Goal: Task Accomplishment & Management: Complete application form

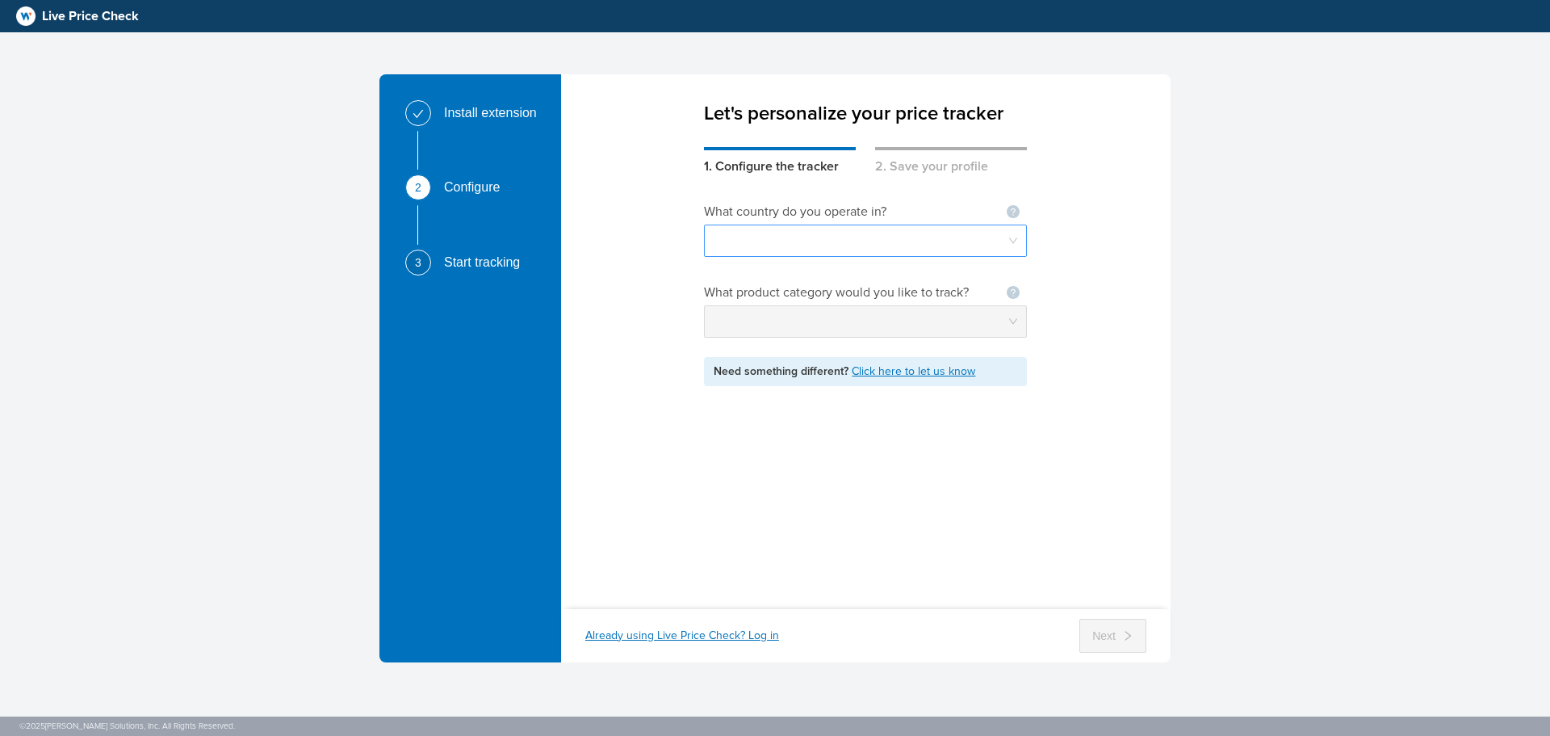
click at [856, 249] on input "search" at bounding box center [866, 240] width 304 height 31
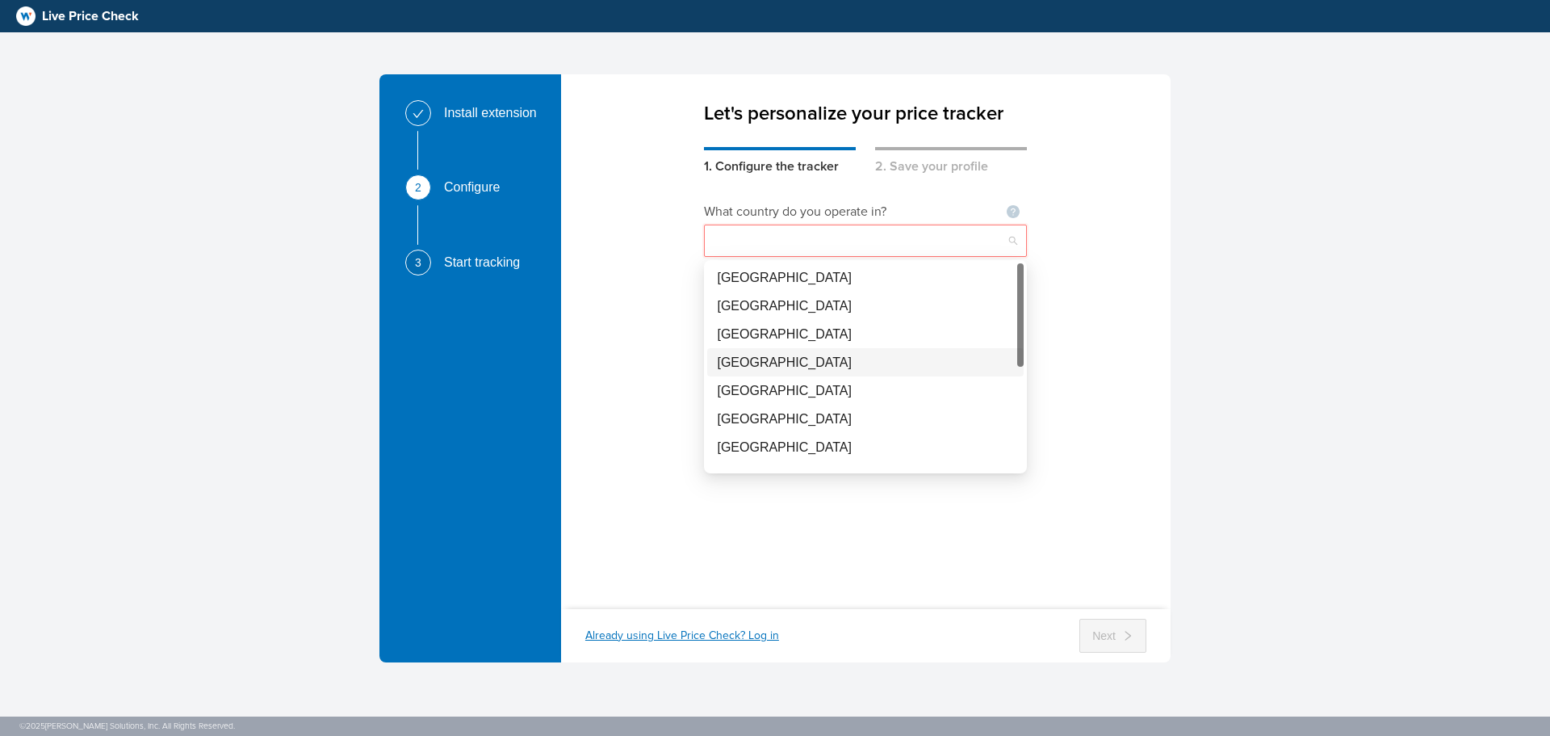
click at [787, 361] on div "[GEOGRAPHIC_DATA]" at bounding box center [865, 362] width 297 height 20
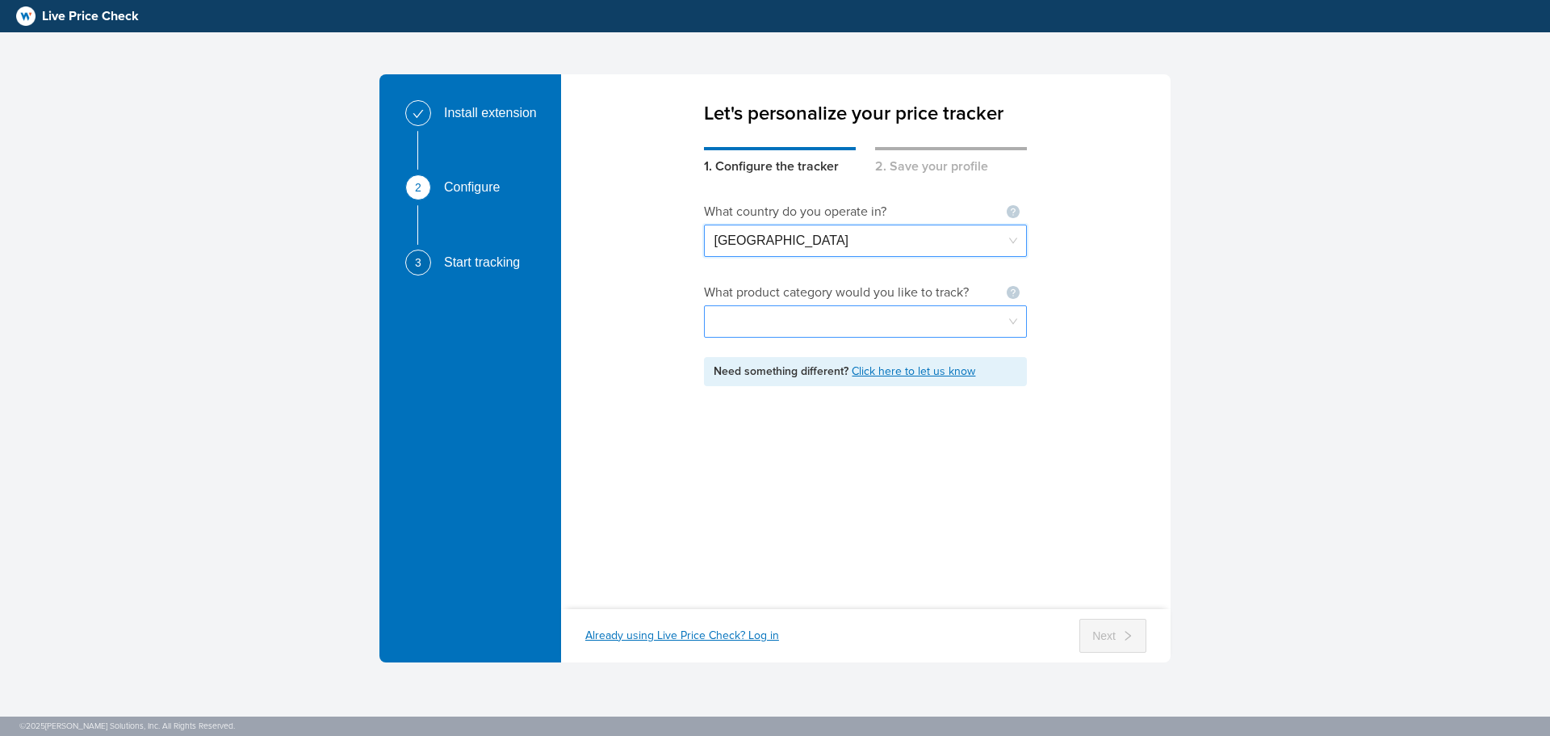
click at [788, 321] on input "search" at bounding box center [866, 321] width 304 height 31
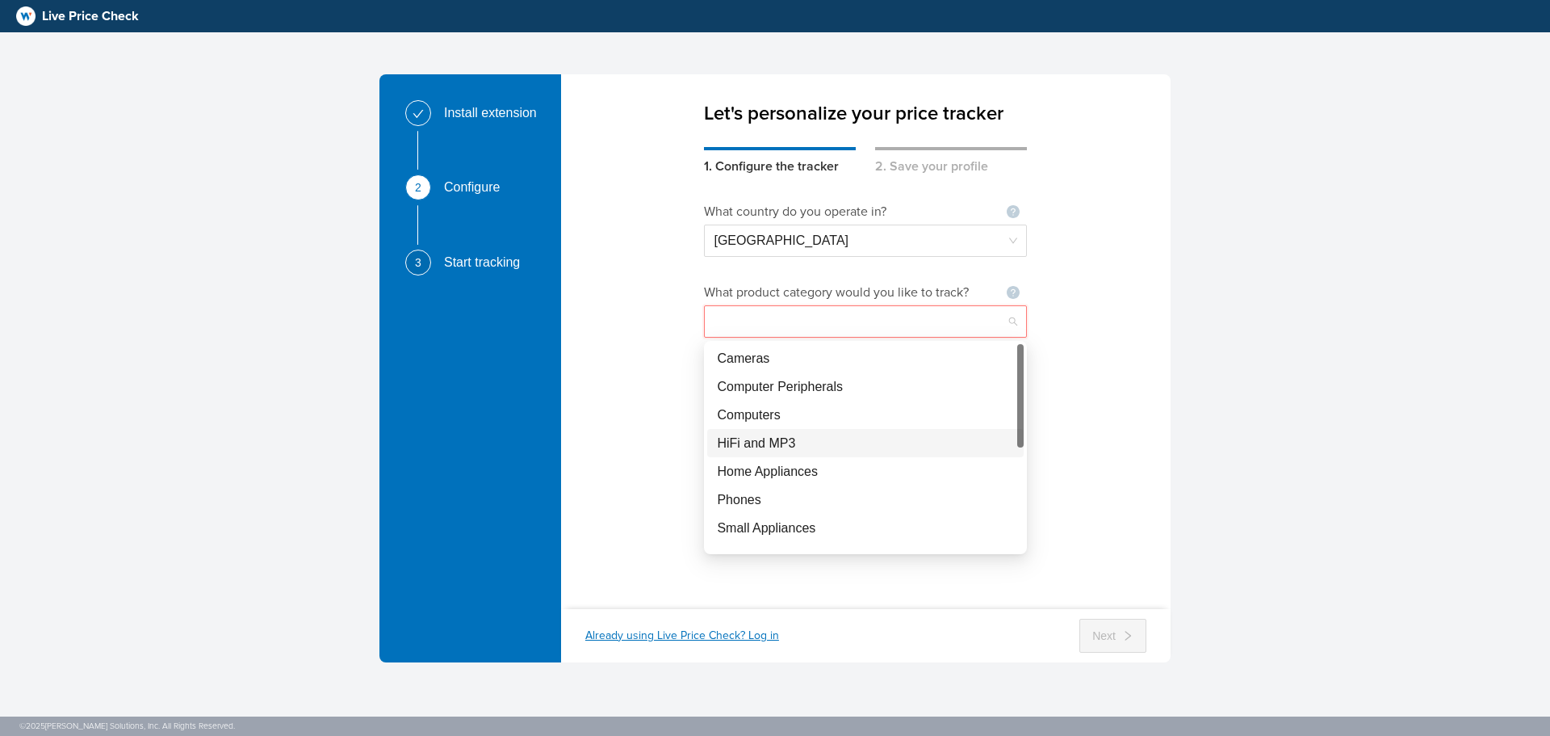
click at [819, 439] on div "HiFi and MP3" at bounding box center [865, 443] width 297 height 20
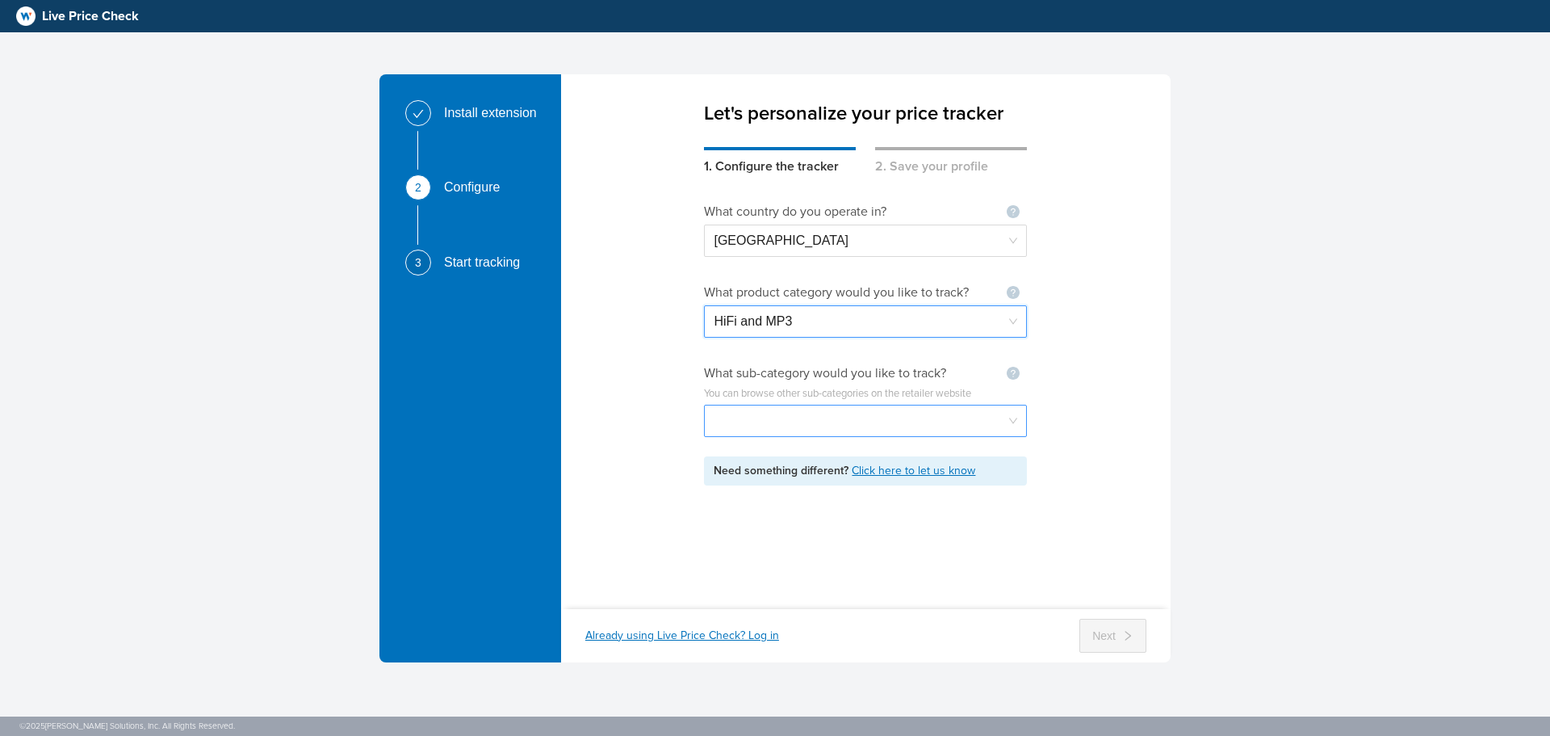
click at [893, 426] on input "search" at bounding box center [866, 420] width 304 height 31
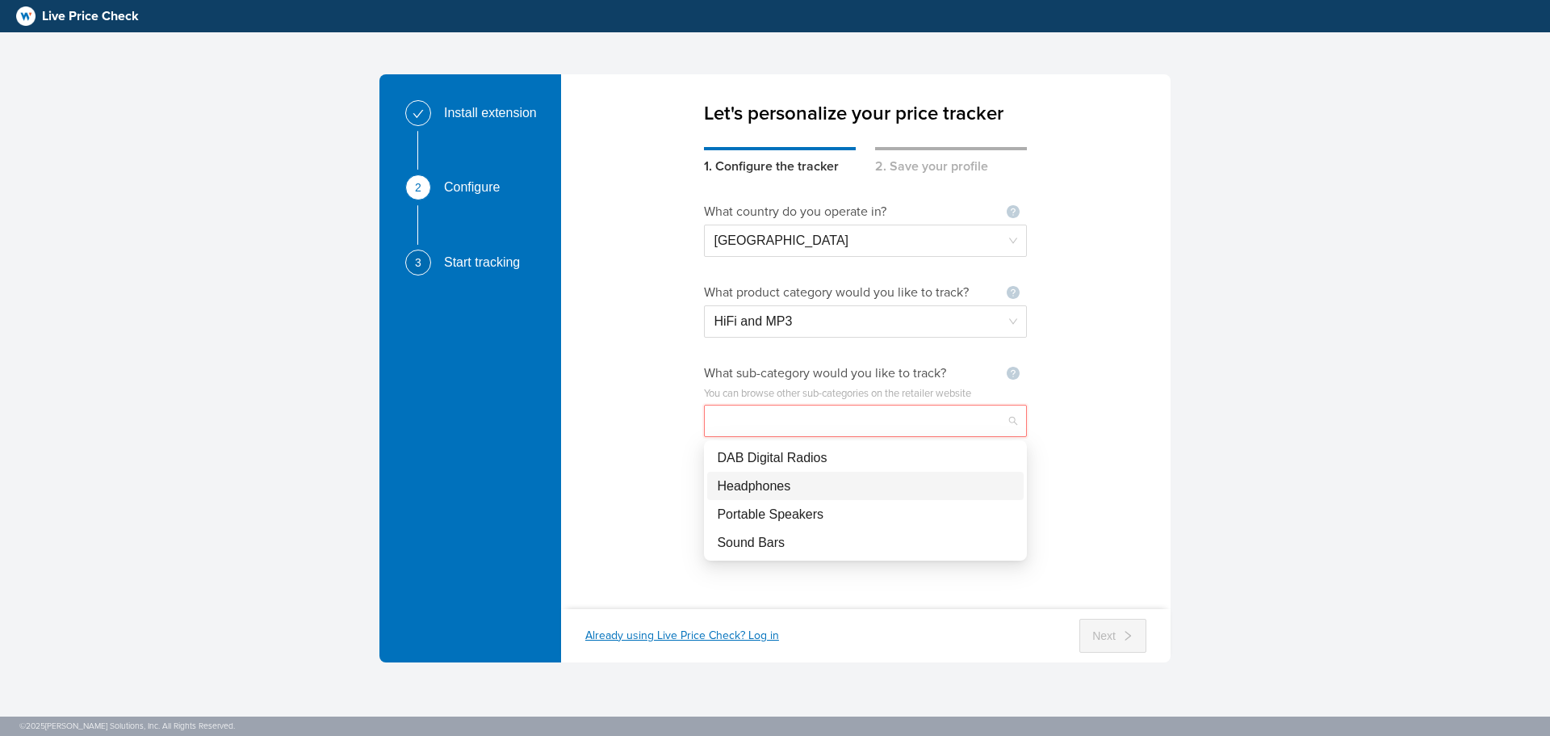
click at [828, 491] on div "Headphones" at bounding box center [865, 486] width 297 height 20
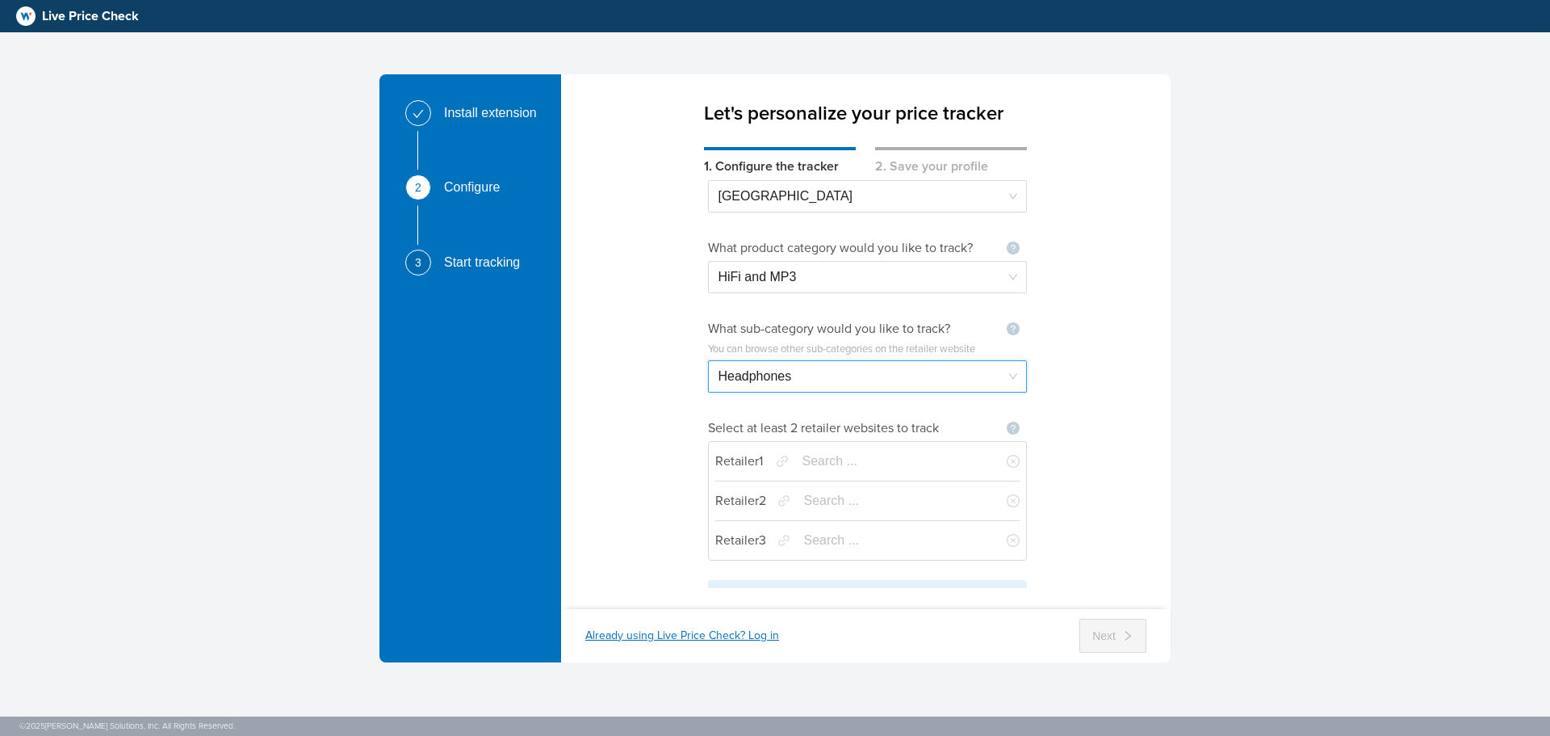
scroll to position [65, 0]
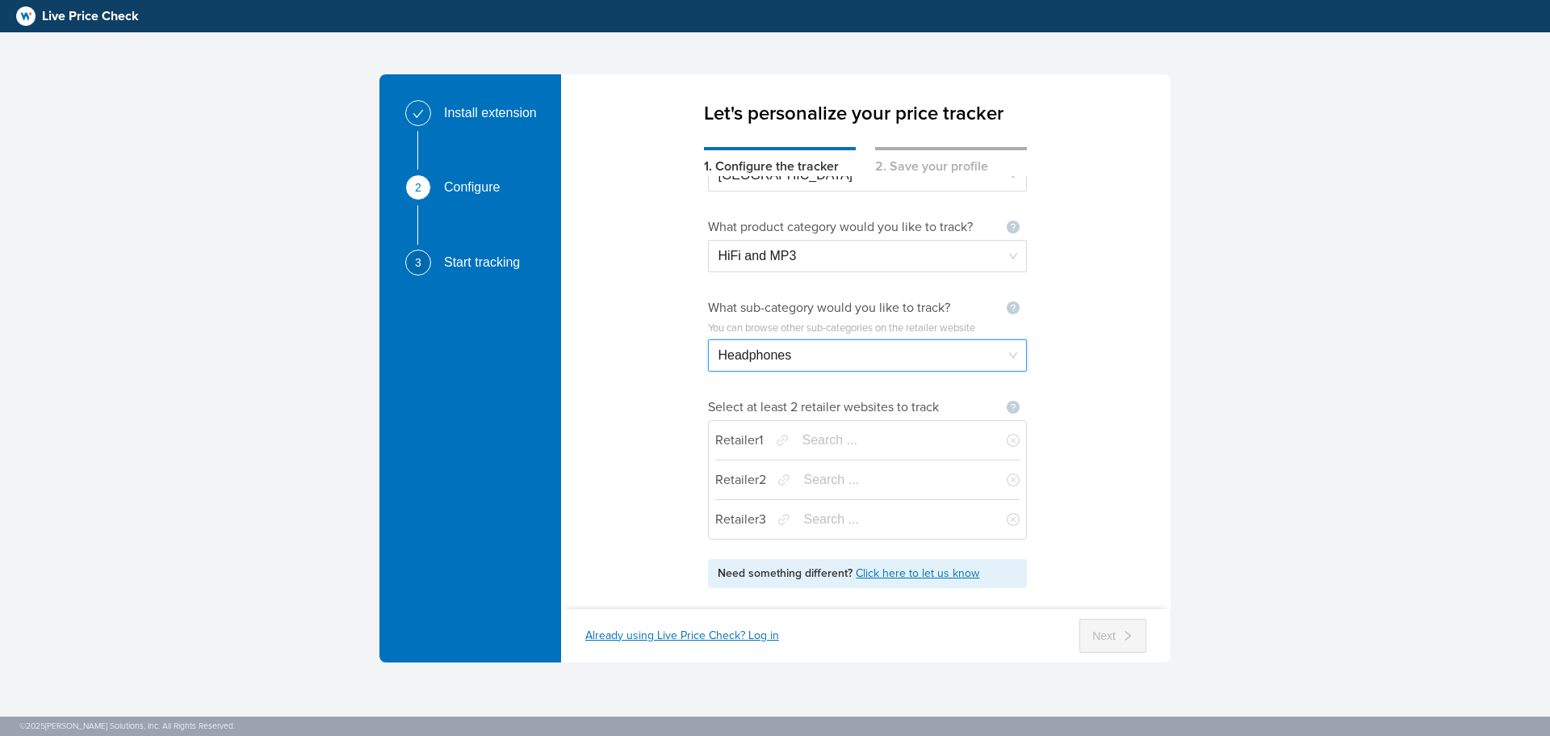
click at [841, 439] on input "search" at bounding box center [893, 440] width 182 height 31
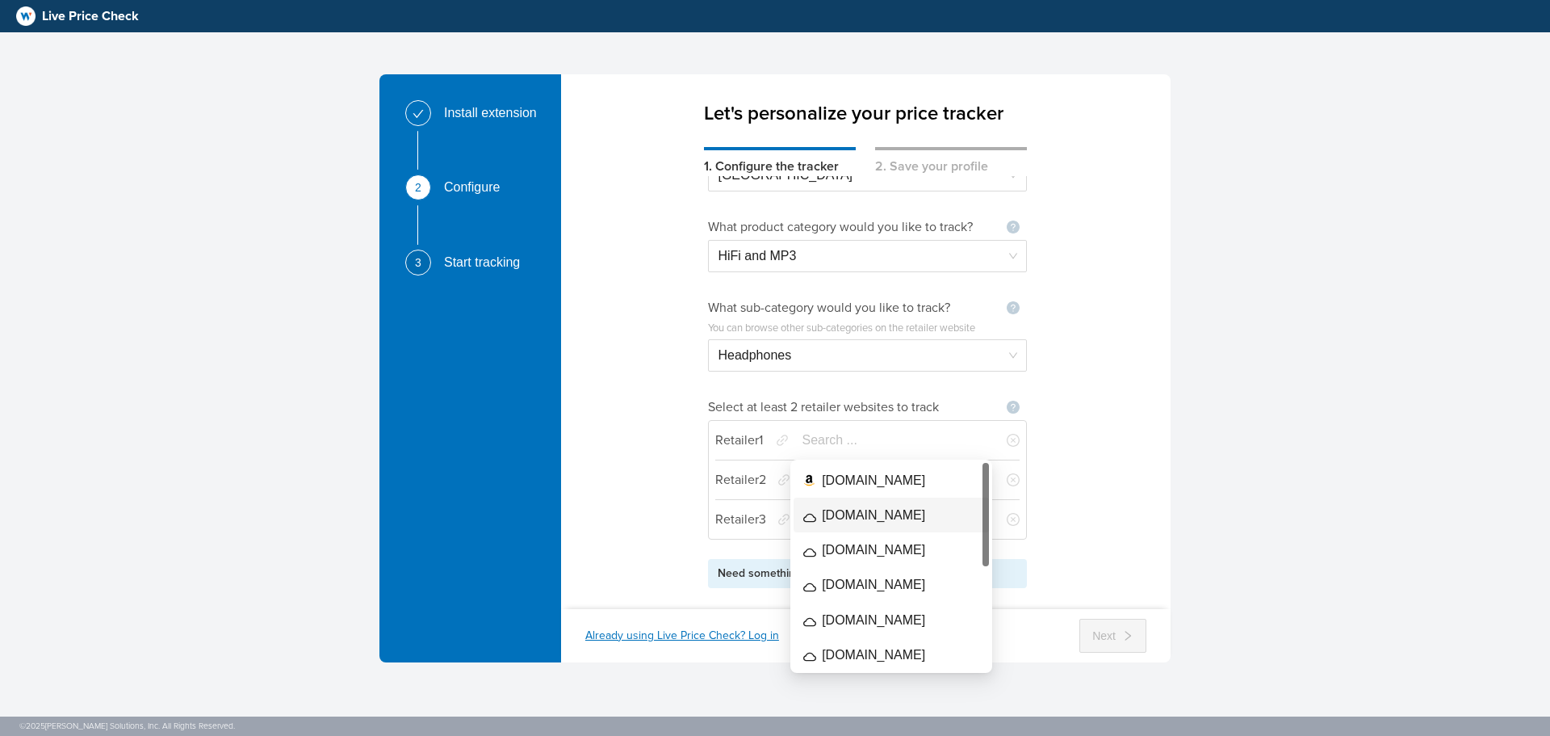
click at [889, 489] on div "[DOMAIN_NAME]" at bounding box center [873, 480] width 103 height 20
type input "[DOMAIN_NAME]"
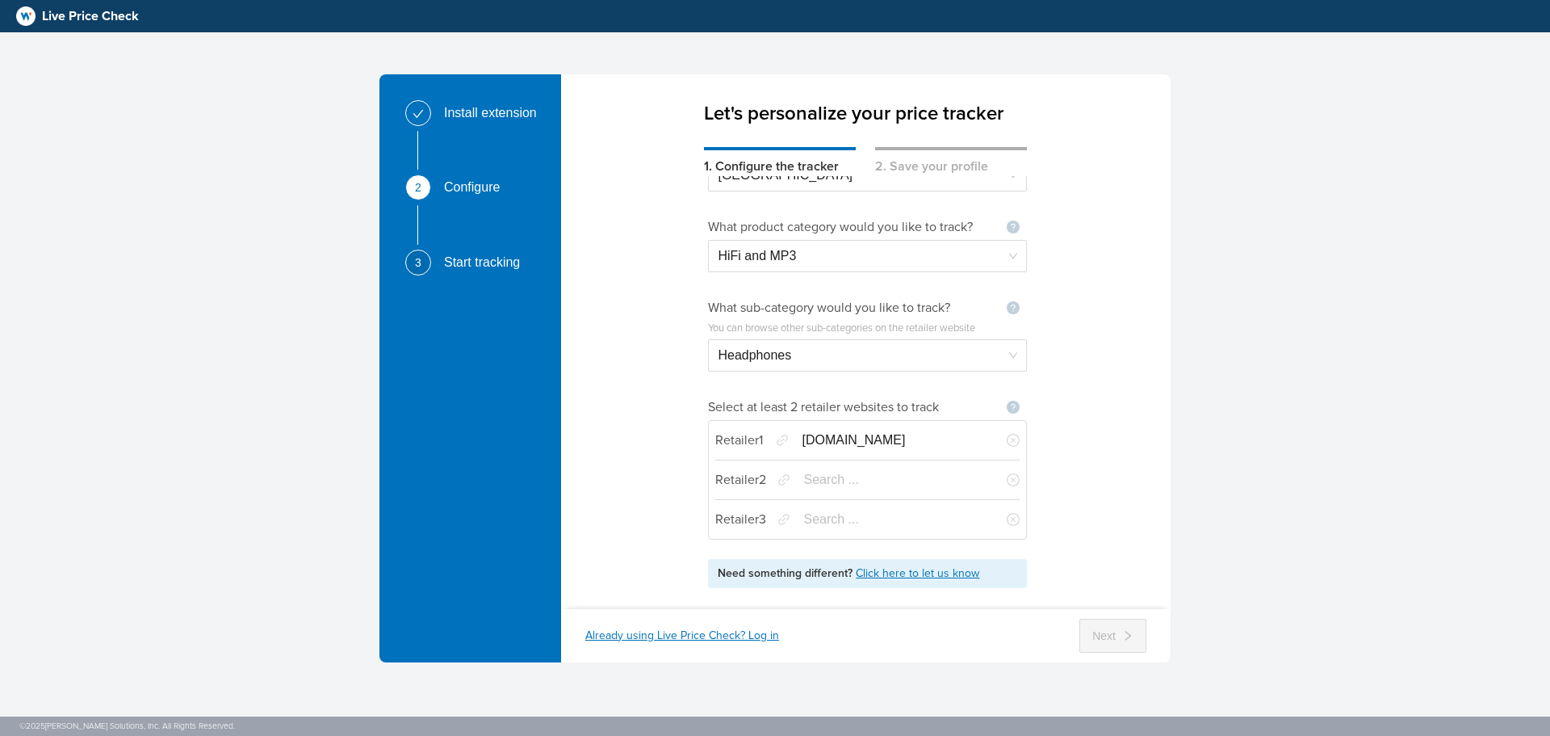
click at [885, 486] on input "search" at bounding box center [894, 479] width 182 height 31
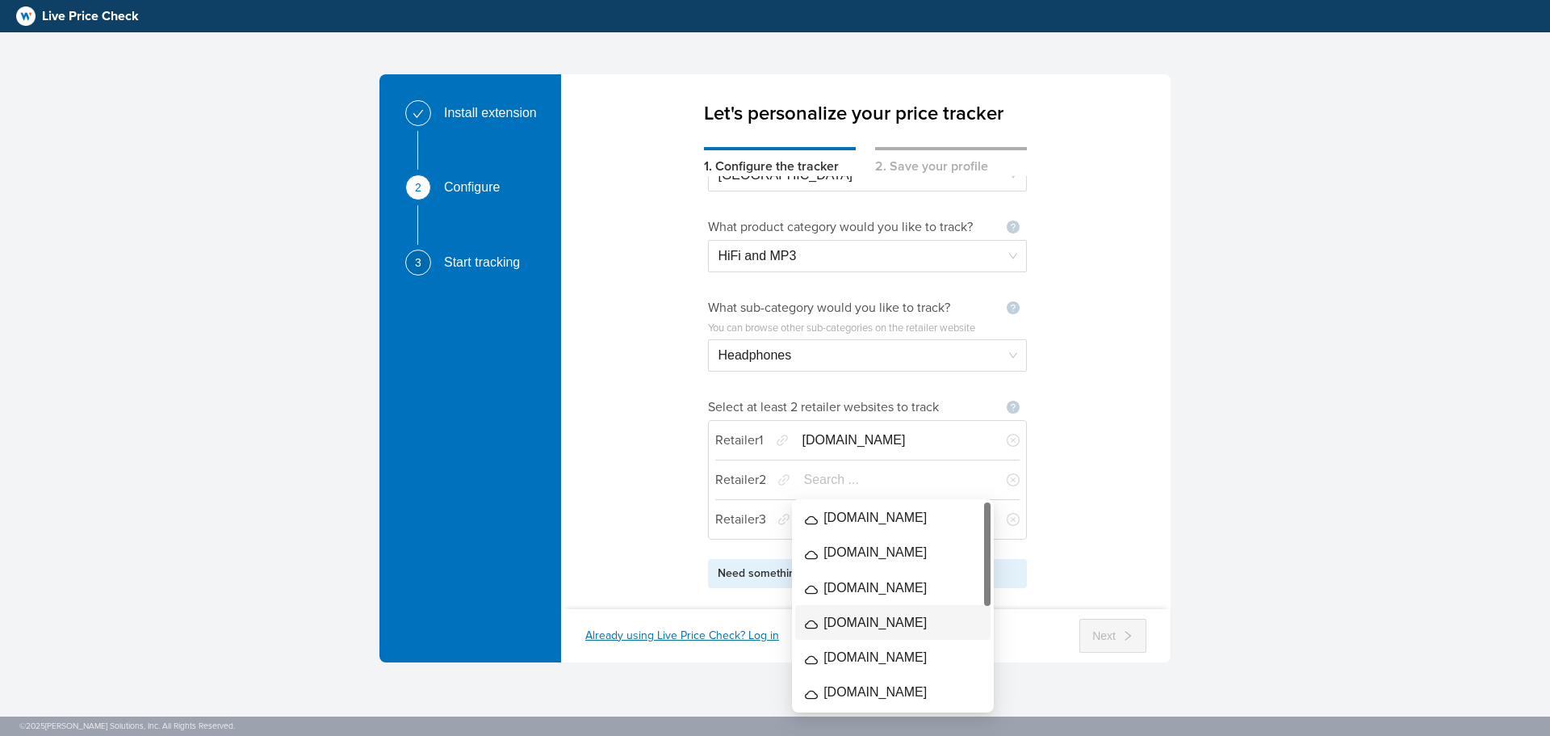
scroll to position [0, 0]
click at [1080, 515] on div "What country do you operate in? Not seeing your country ? Let us know [GEOGRAPH…" at bounding box center [866, 382] width 610 height 412
